Goal: Navigation & Orientation: Go to known website

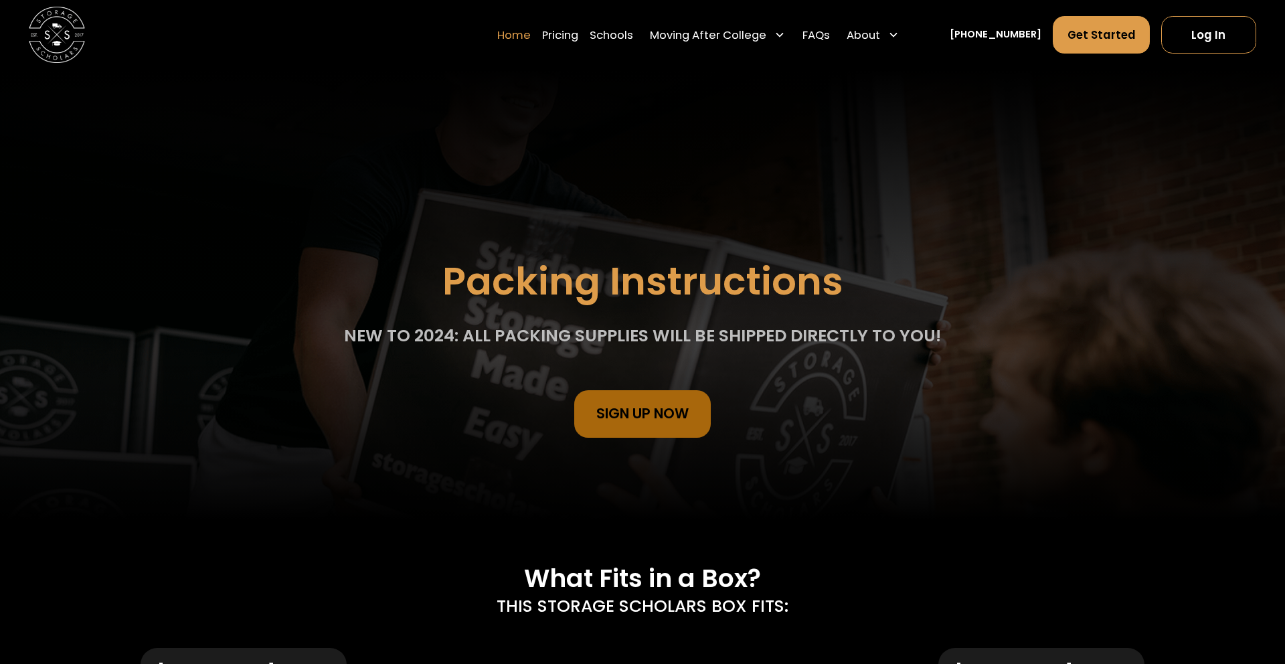
click at [517, 35] on link "Home" at bounding box center [513, 34] width 33 height 39
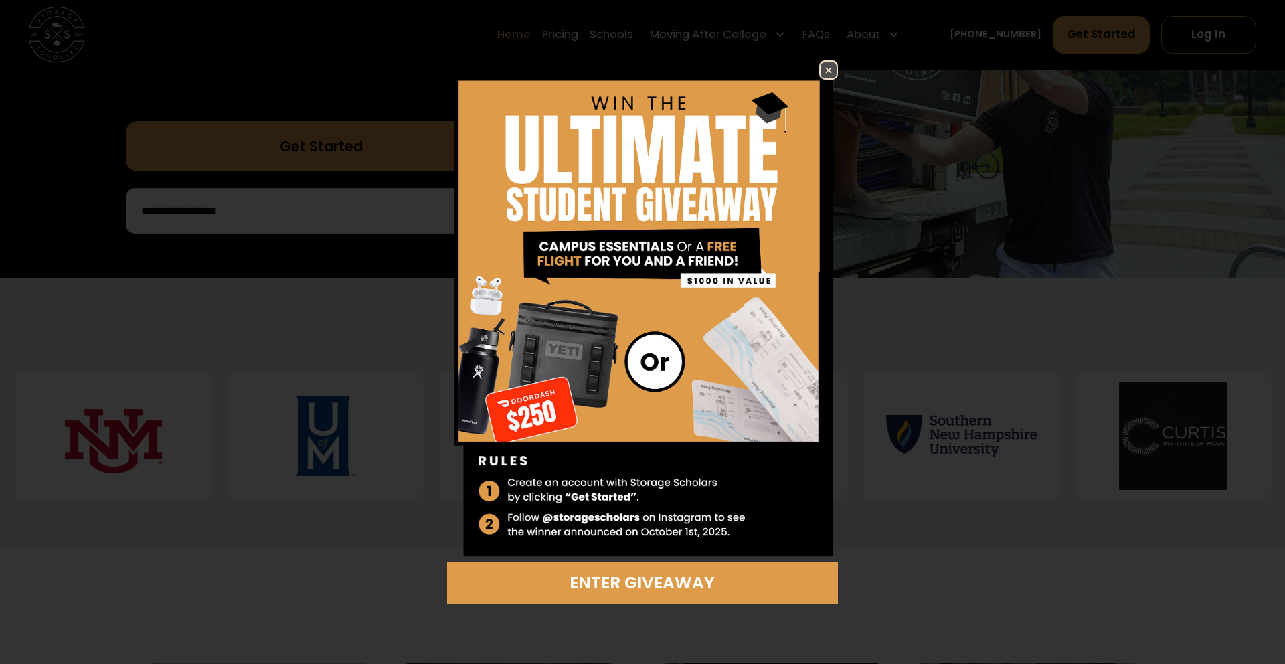
scroll to position [396, 0]
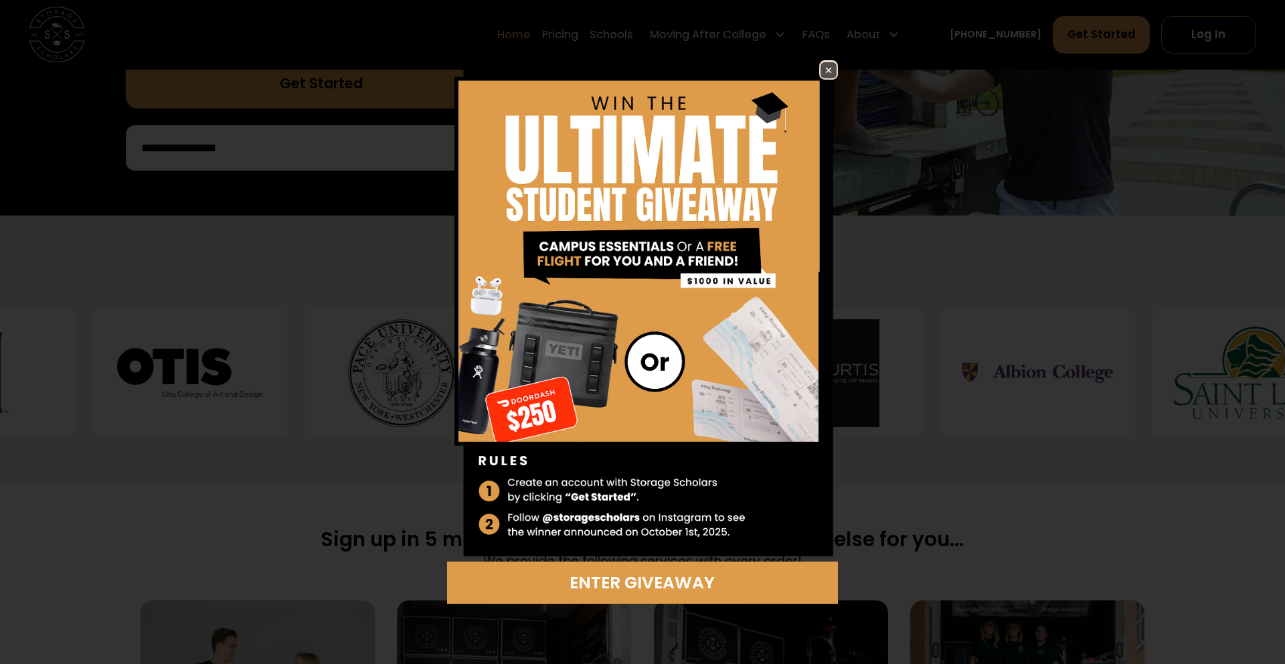
click at [833, 70] on img at bounding box center [829, 70] width 16 height 16
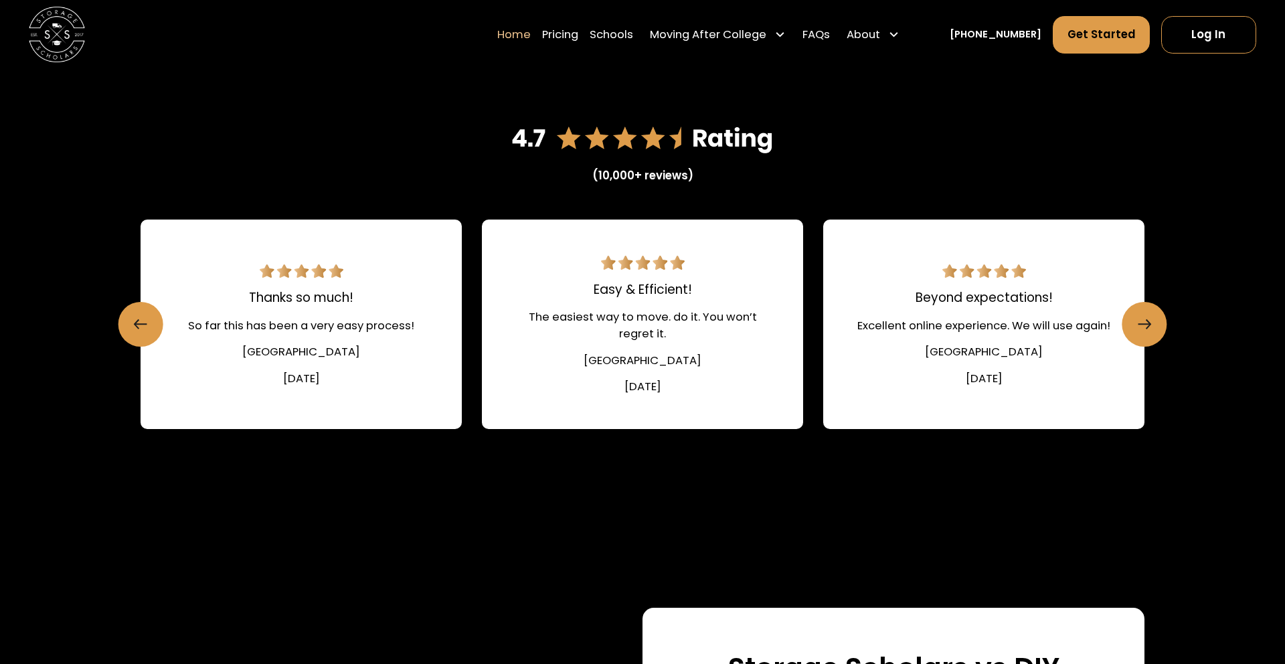
scroll to position [1990, 0]
